Goal: Task Accomplishment & Management: Complete application form

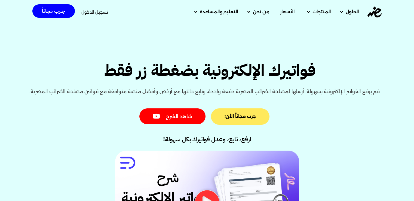
click at [256, 114] on span "جرب مجاناً الأن!" at bounding box center [239, 116] width 31 height 4
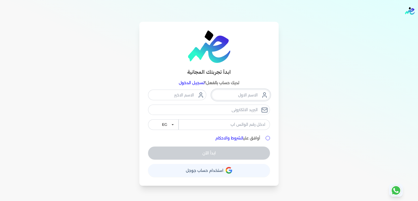
click at [241, 94] on input "text" at bounding box center [241, 94] width 58 height 10
type input "hk]v, uwh"
click at [369, 34] on div "ابدأ تجربتك المجانية لديك حساب بالفعل؟ تسجيل الدخول hk]v, uwh EG KSA أوافق علي …" at bounding box center [209, 104] width 418 height 164
drag, startPoint x: 229, startPoint y: 94, endPoint x: 273, endPoint y: 92, distance: 43.6
click at [273, 92] on div "ابدأ تجربتك المجانية لديك حساب بالفعل؟ تسجيل الدخول hk]v, uwh EG KSA أوافق علي …" at bounding box center [208, 104] width 139 height 164
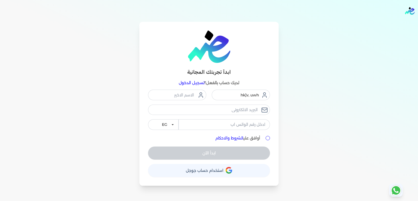
click at [254, 166] on button "حساب استخدام حساب جوجل" at bounding box center [209, 170] width 122 height 13
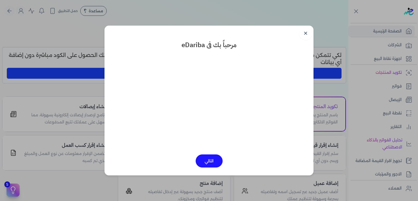
click at [214, 158] on button "التالي" at bounding box center [208, 160] width 27 height 13
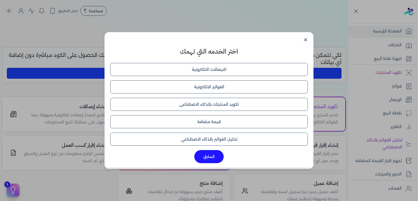
click at [225, 91] on button "الفواتير الالكترونية" at bounding box center [208, 86] width 197 height 13
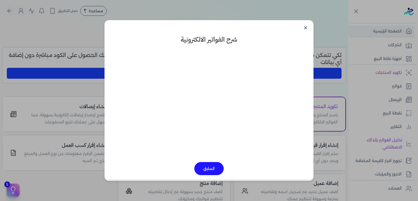
click at [210, 165] on button "السابق" at bounding box center [208, 168] width 29 height 13
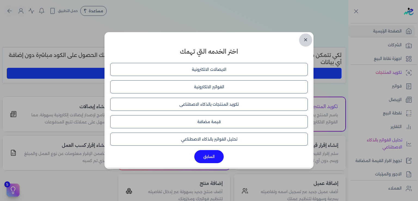
click at [304, 40] on link "✕" at bounding box center [305, 39] width 13 height 13
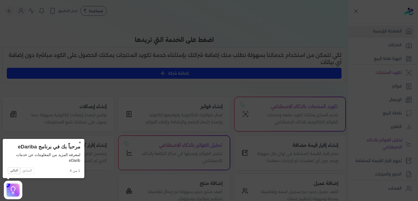
click at [79, 143] on button "×" at bounding box center [80, 143] width 9 height 8
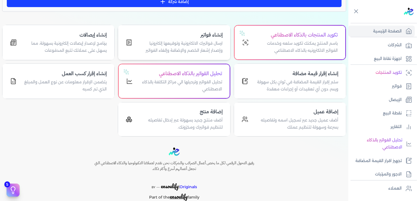
scroll to position [82, 0]
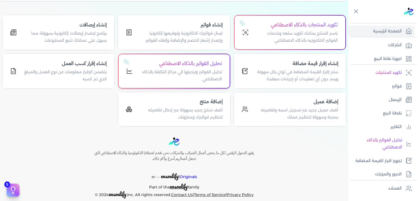
click at [204, 72] on p "تحليل الفواتير وترحيلها الي مراكز التكلفة بالذكاء الاصطناعي" at bounding box center [180, 76] width 82 height 14
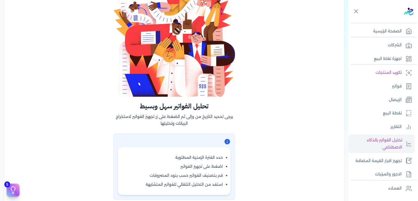
scroll to position [69, 0]
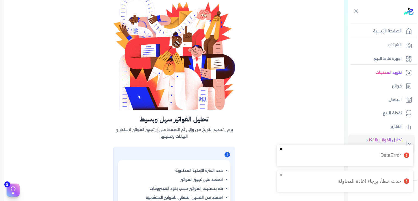
click at [281, 148] on icon "close" at bounding box center [281, 149] width 4 height 4
click at [281, 175] on icon "close" at bounding box center [281, 174] width 4 height 4
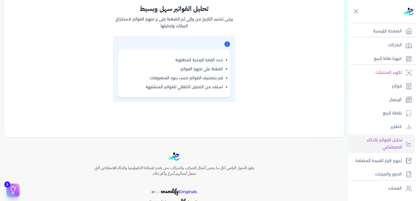
scroll to position [201, 0]
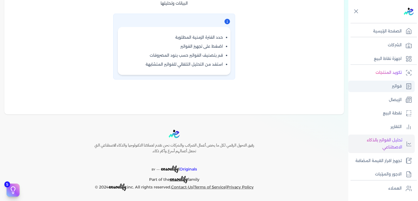
click at [403, 87] on link "فواتير" at bounding box center [381, 85] width 66 height 11
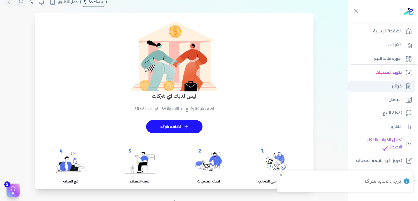
scroll to position [80, 0]
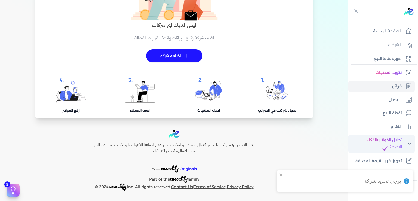
click at [390, 141] on p "تحليل الفواتير بالذكاء الاصطناعي" at bounding box center [376, 143] width 51 height 14
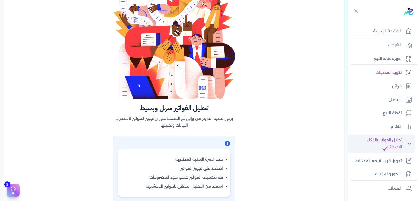
scroll to position [201, 0]
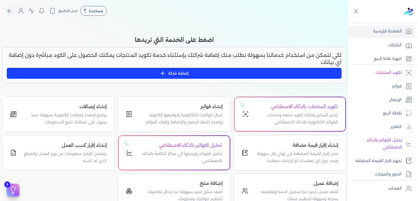
click at [184, 73] on button "إضافة شركة" at bounding box center [174, 73] width 334 height 11
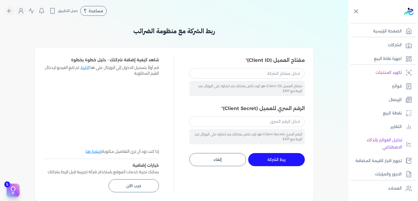
click at [357, 11] on icon at bounding box center [355, 11] width 7 height 7
